Goal: Task Accomplishment & Management: Use online tool/utility

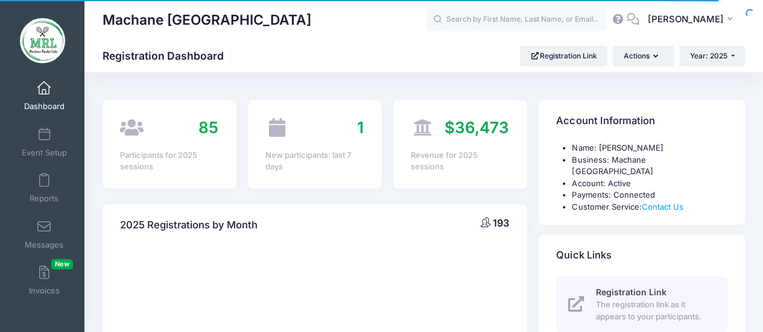
select select
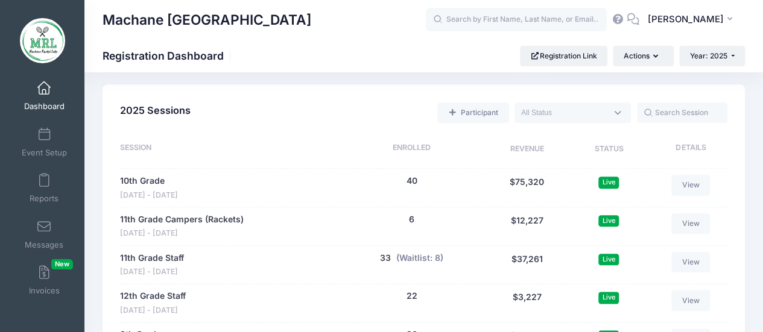
scroll to position [586, 0]
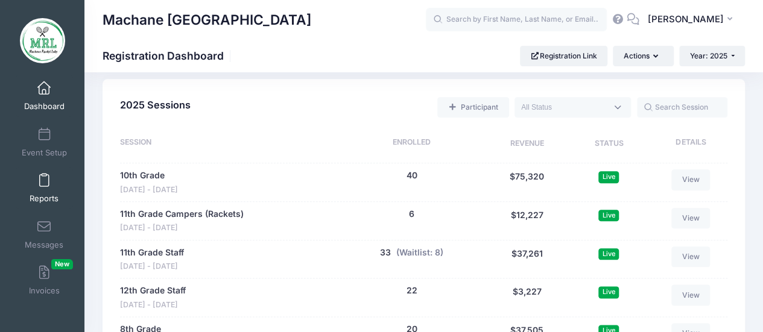
click at [46, 192] on link "Reports" at bounding box center [44, 188] width 57 height 42
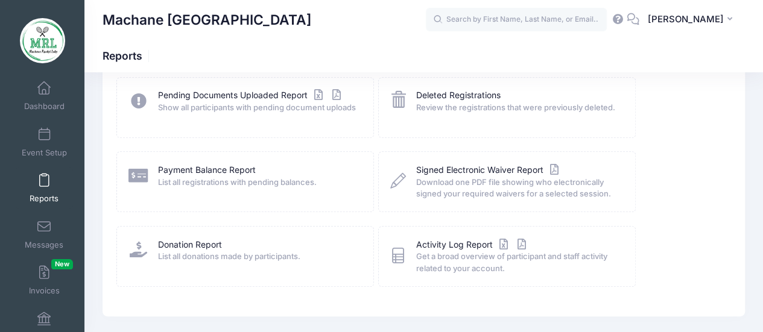
scroll to position [224, 0]
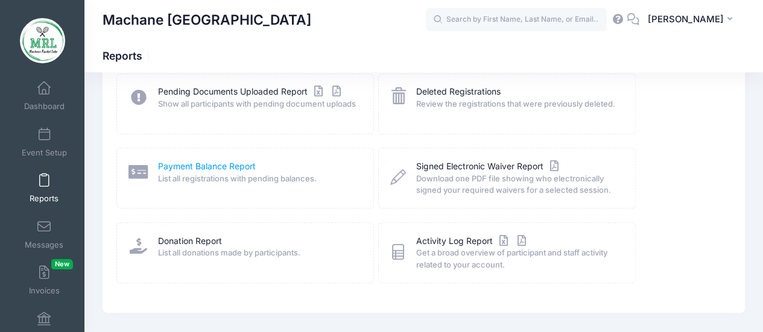
click at [187, 163] on link "Payment Balance Report" at bounding box center [207, 166] width 98 height 13
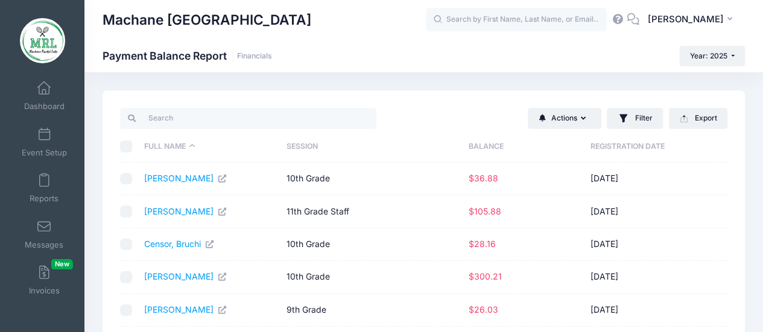
click at [485, 142] on th "Balance" at bounding box center [523, 147] width 122 height 32
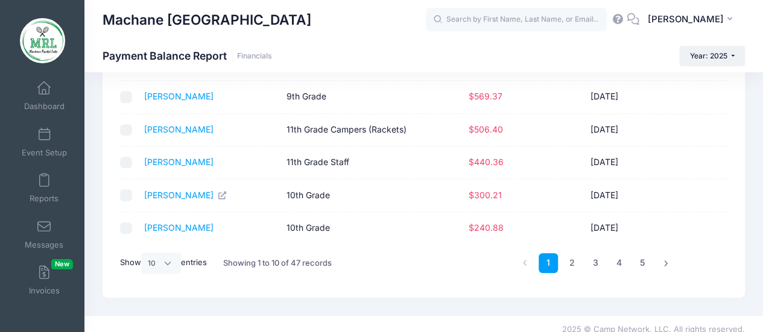
scroll to position [254, 0]
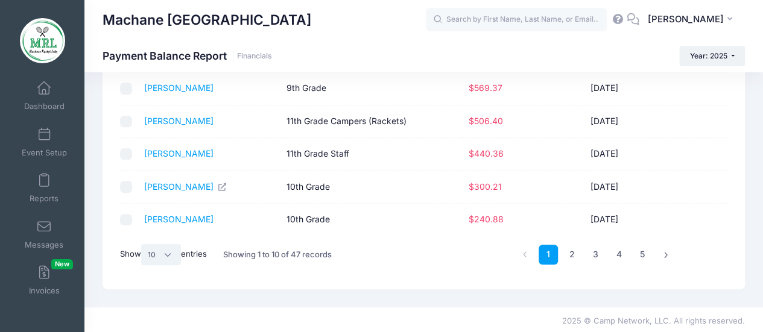
click at [168, 250] on select "All 10 25 50" at bounding box center [161, 254] width 40 height 20
select select "50"
click at [143, 265] on select "All 10 25 50" at bounding box center [161, 254] width 40 height 20
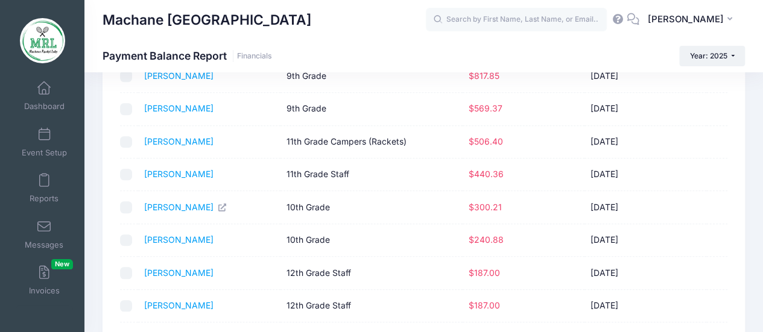
scroll to position [0, 0]
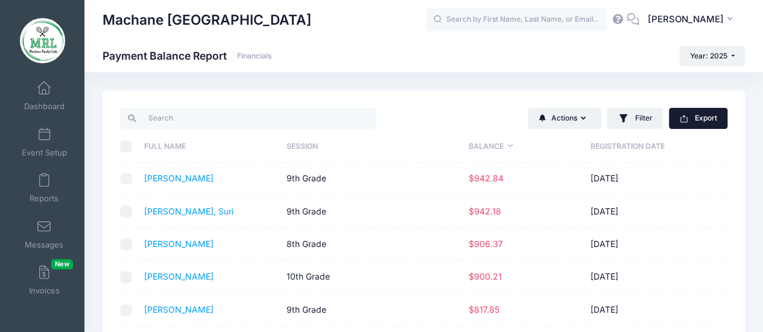
click at [692, 121] on button "Export" at bounding box center [698, 118] width 58 height 20
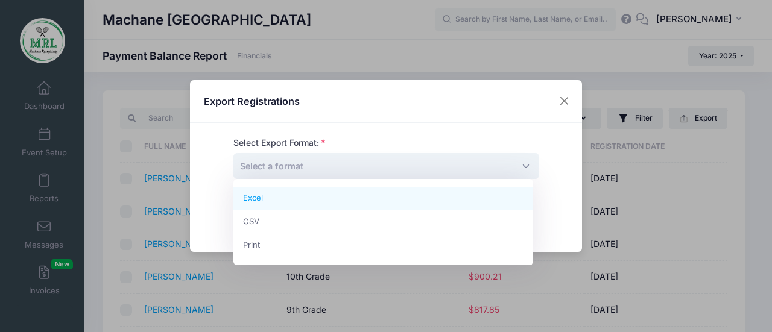
click at [521, 165] on span "Select a format" at bounding box center [386, 166] width 306 height 26
select select "excel"
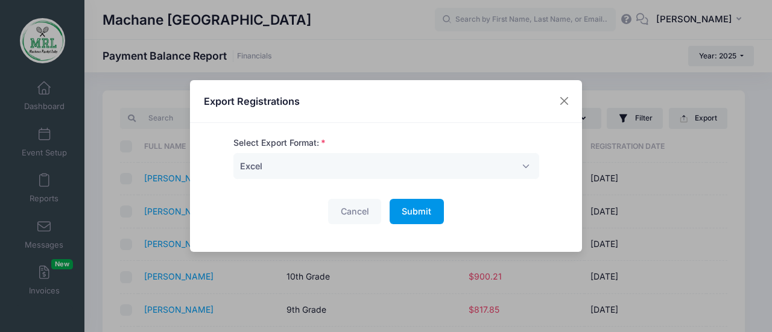
click at [406, 212] on span "Submit" at bounding box center [417, 211] width 30 height 10
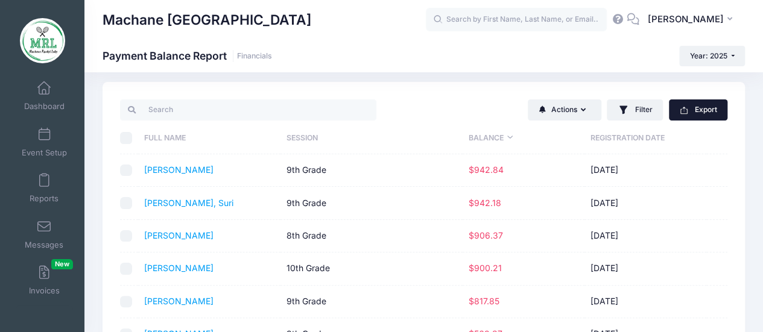
scroll to position [8, 0]
